Goal: Task Accomplishment & Management: Manage account settings

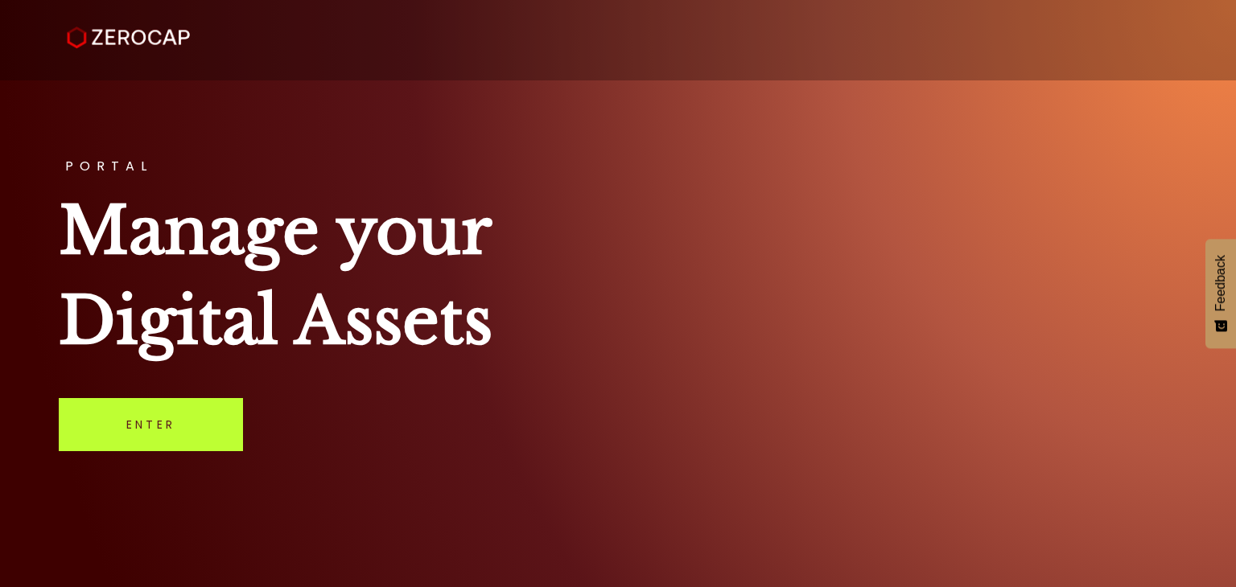
click at [107, 434] on link "Enter" at bounding box center [151, 424] width 184 height 53
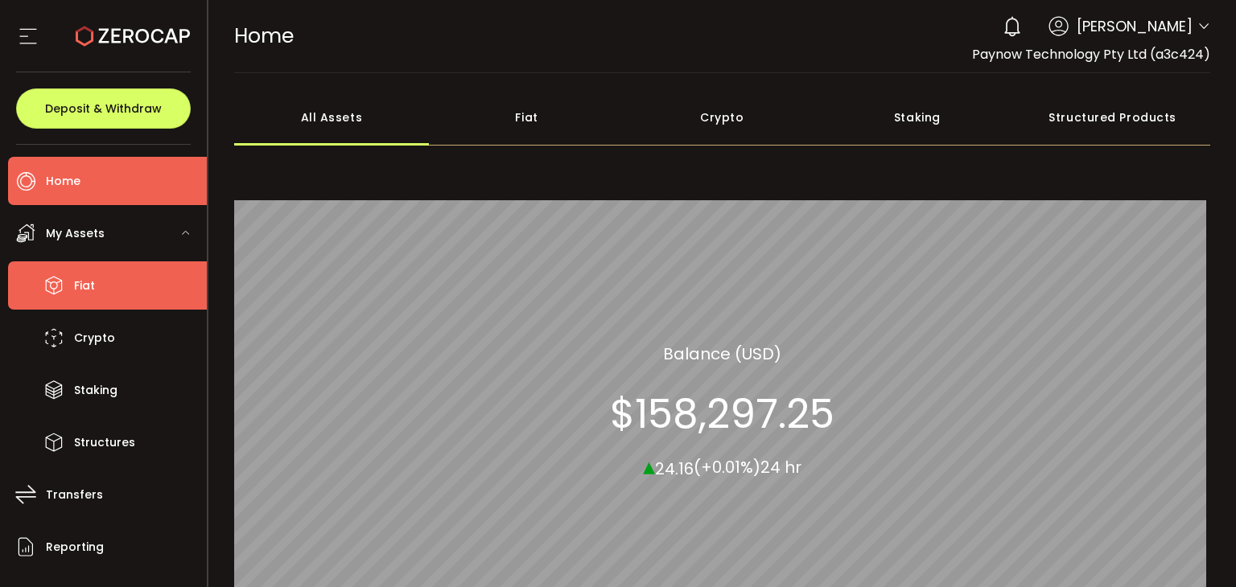
click at [99, 279] on li "Fiat" at bounding box center [107, 285] width 199 height 48
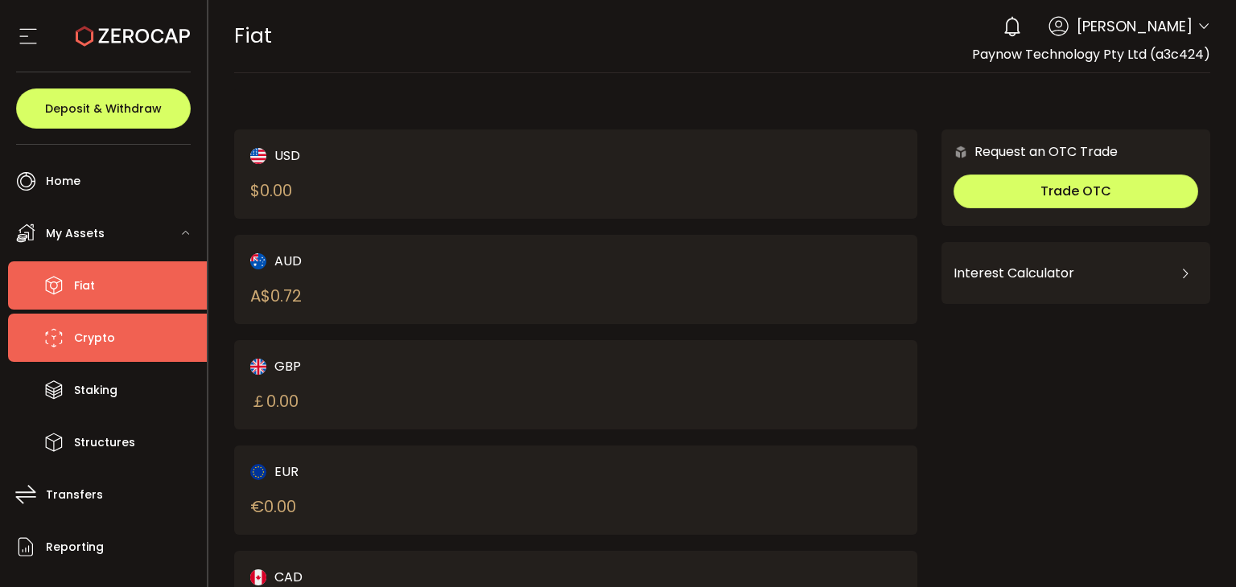
click at [76, 336] on span "Crypto" at bounding box center [94, 338] width 41 height 23
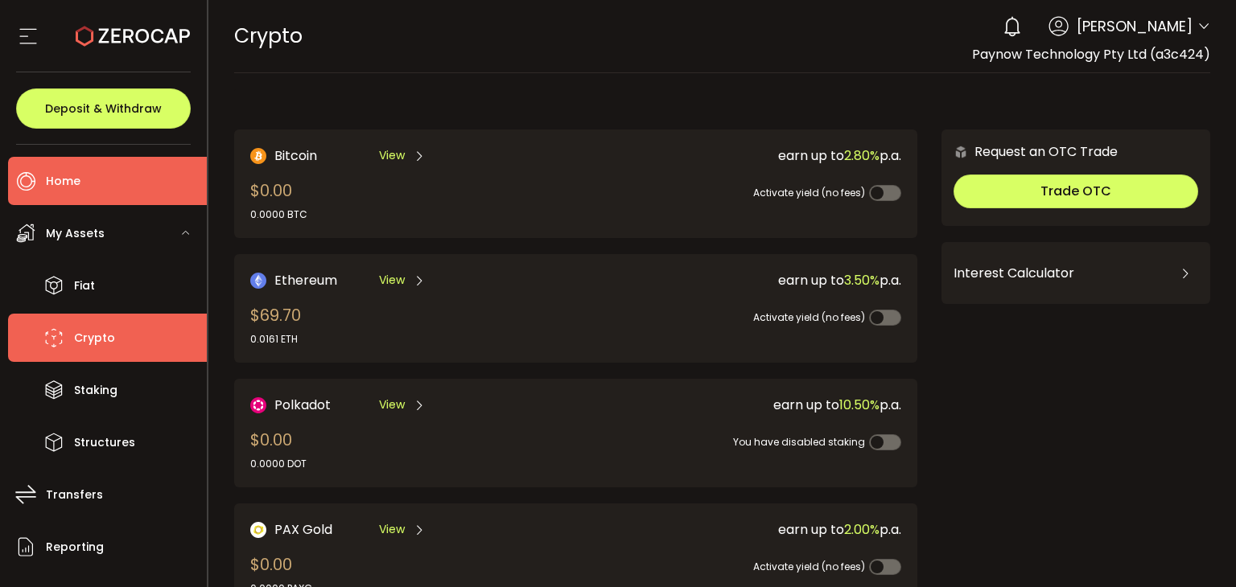
click at [131, 180] on li "Home" at bounding box center [107, 181] width 199 height 48
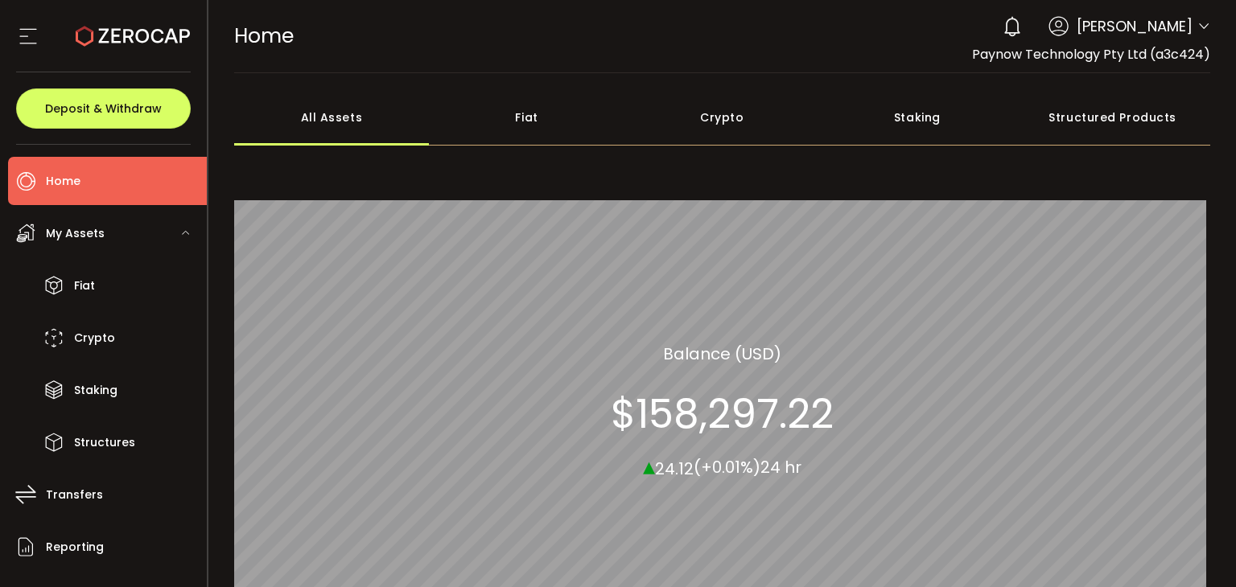
click at [1183, 31] on span "[PERSON_NAME]" at bounding box center [1134, 26] width 116 height 22
click at [1197, 31] on icon at bounding box center [1203, 26] width 13 height 13
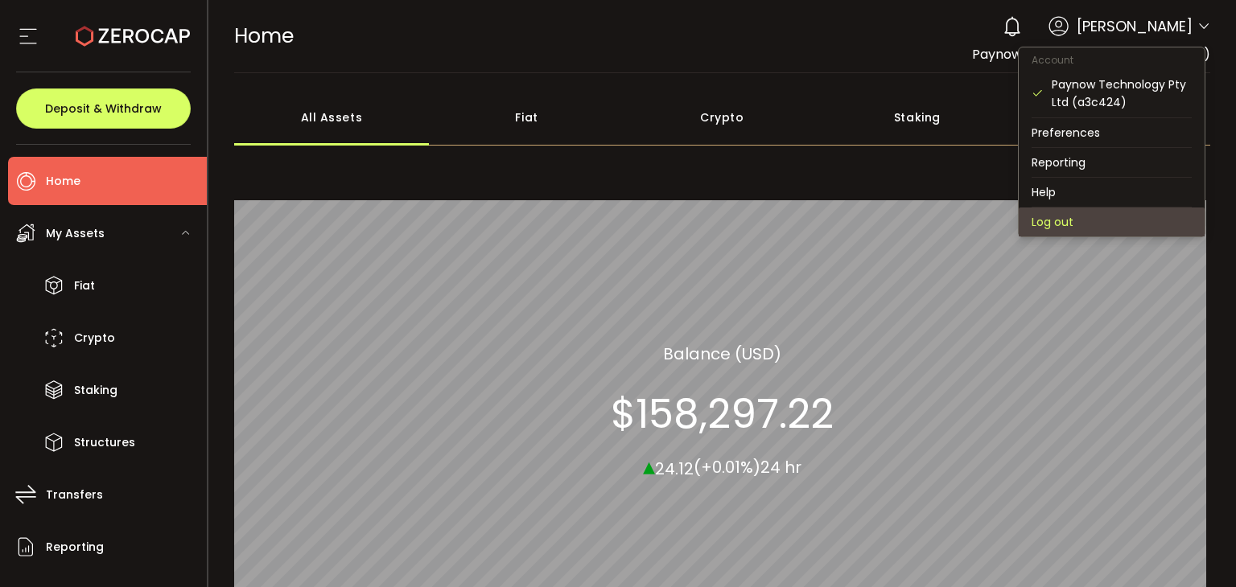
click at [1058, 219] on li "Log out" at bounding box center [1112, 222] width 186 height 29
